Goal: Navigation & Orientation: Find specific page/section

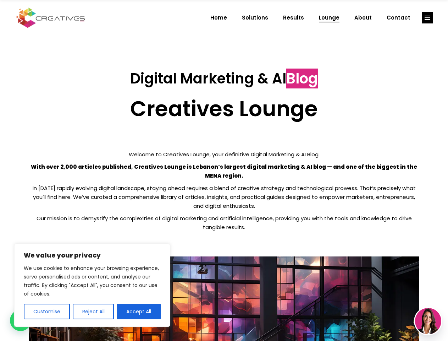
click at [224, 170] on p "With over 2,000 articles published, Creatives Lounge is Lebanon’s largest digit…" at bounding box center [224, 171] width 391 height 18
click at [47, 311] on button "Customise" at bounding box center [47, 312] width 46 height 16
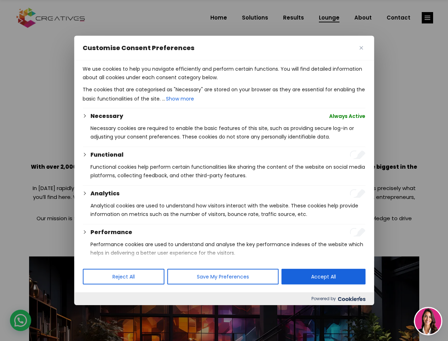
click at [93, 311] on div at bounding box center [224, 170] width 448 height 341
click at [139, 82] on p "We use cookies to help you navigate efficiently and perform certain functions. …" at bounding box center [224, 73] width 283 height 17
click at [428, 18] on div at bounding box center [224, 170] width 448 height 341
click at [429, 321] on img at bounding box center [428, 321] width 26 height 26
